Goal: Check status: Check status

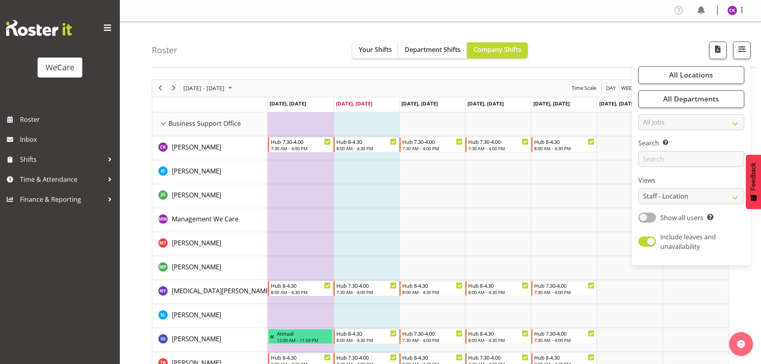
select select "location"
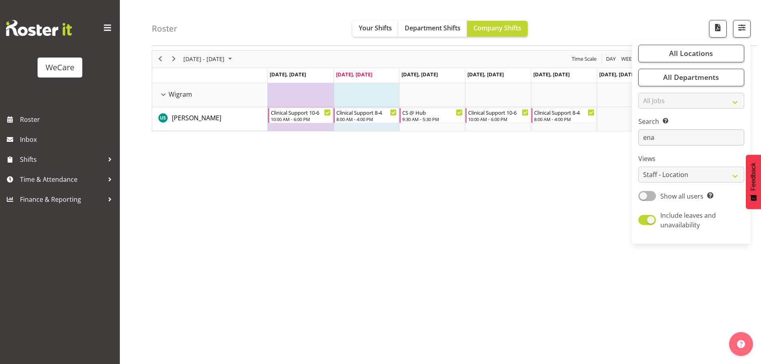
click at [676, 139] on input "ena" at bounding box center [692, 138] width 106 height 16
type input "e"
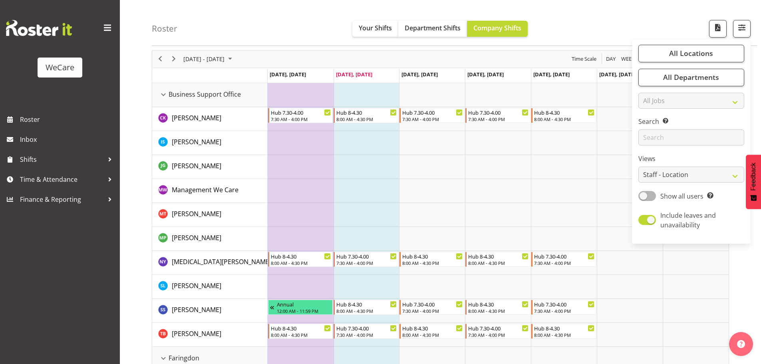
click at [362, 165] on td "Timeline Week of September 23, 2025" at bounding box center [367, 167] width 66 height 24
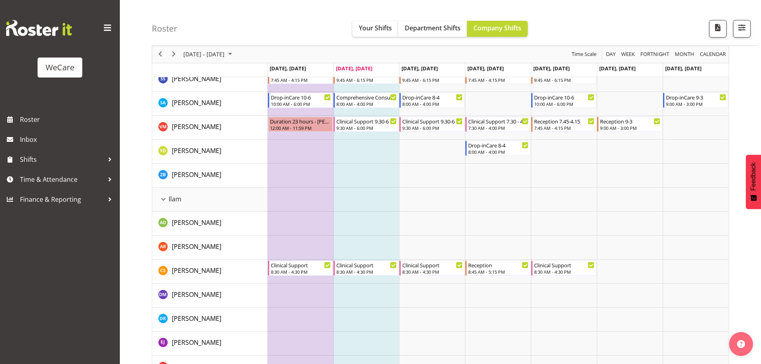
scroll to position [788, 0]
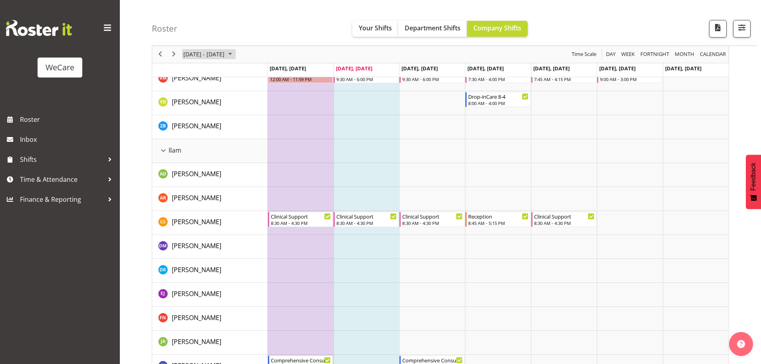
click at [225, 52] on span "[DATE] - [DATE]" at bounding box center [204, 55] width 43 height 10
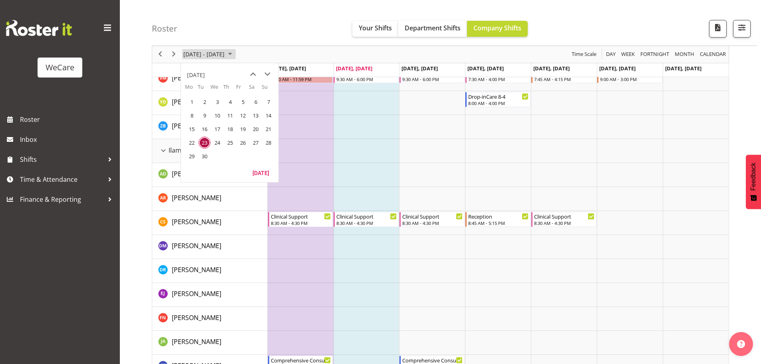
click at [225, 52] on span "[DATE] - [DATE]" at bounding box center [204, 55] width 43 height 10
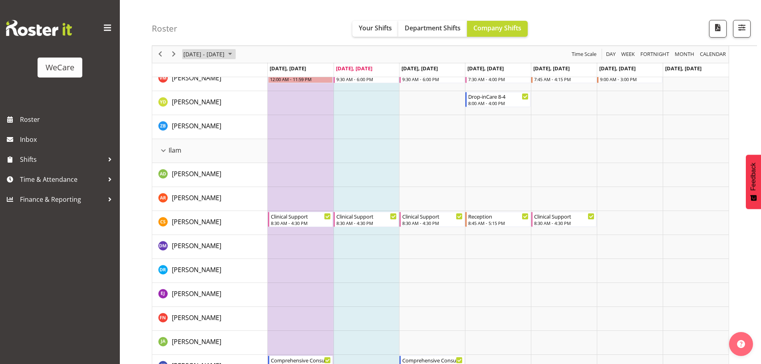
click at [235, 52] on span "September 2025" at bounding box center [230, 55] width 10 height 10
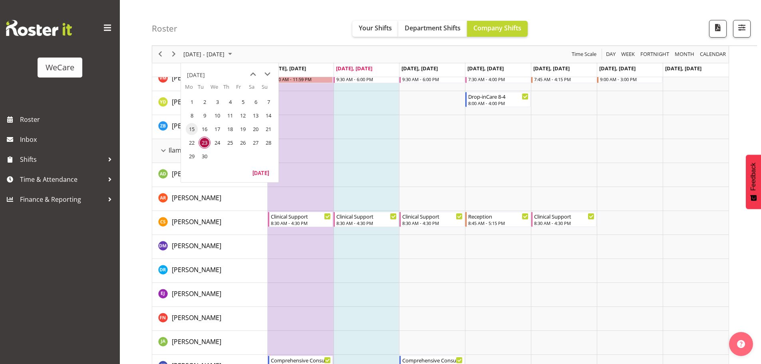
click at [195, 129] on span "15" at bounding box center [192, 129] width 12 height 12
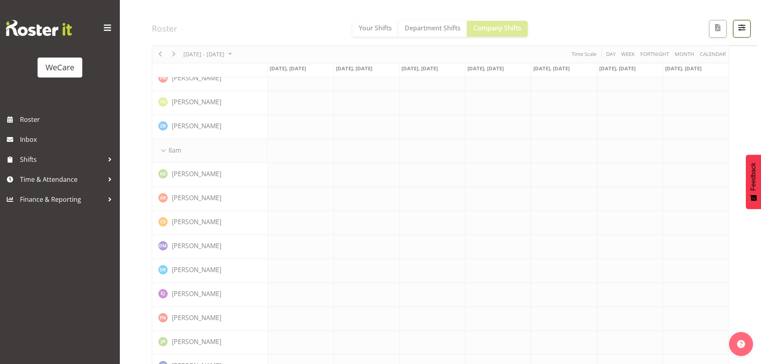
click at [744, 30] on span "button" at bounding box center [742, 27] width 10 height 10
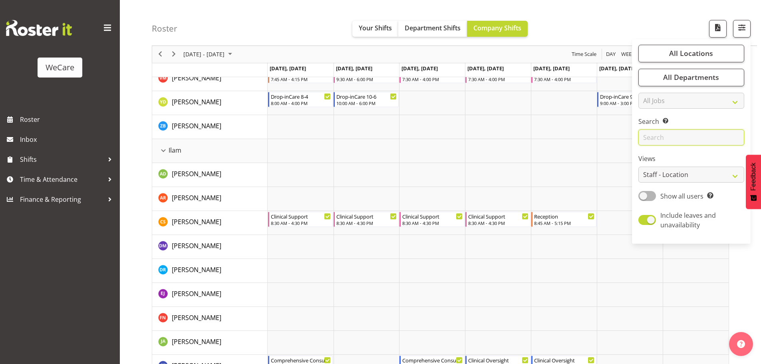
click at [654, 141] on input "text" at bounding box center [692, 138] width 106 height 16
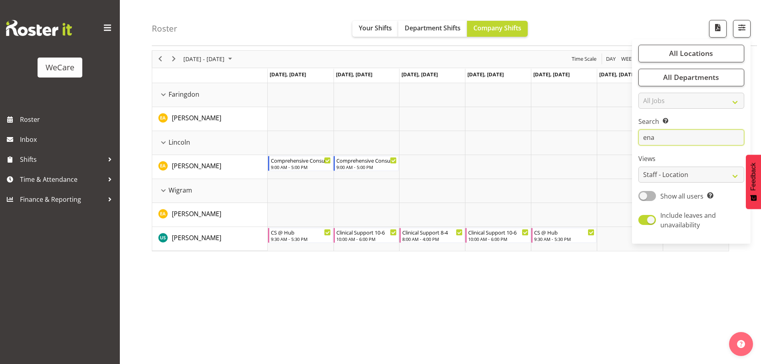
scroll to position [29, 0]
type input "e"
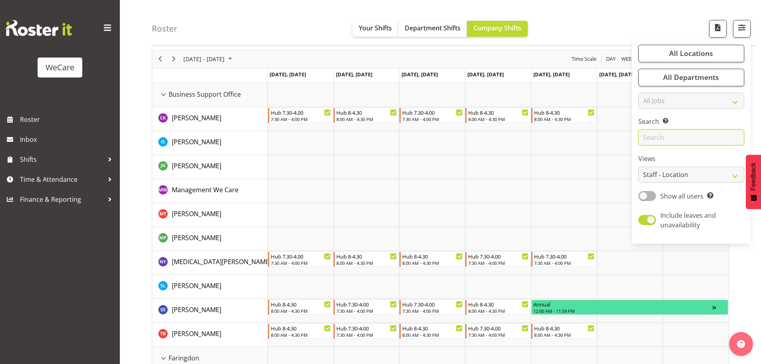
scroll to position [788, 0]
